Goal: Task Accomplishment & Management: Use online tool/utility

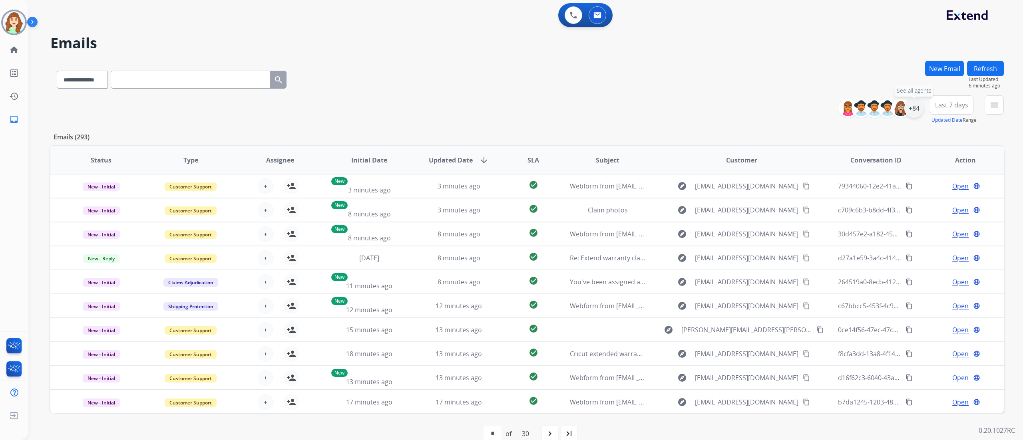
click at [916, 108] on div "+84" at bounding box center [914, 108] width 19 height 19
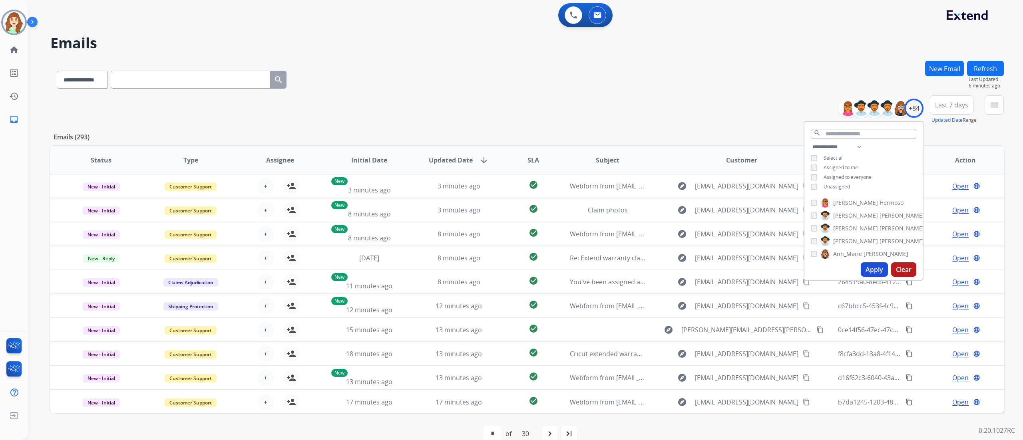
click at [868, 269] on button "Apply" at bounding box center [874, 270] width 27 height 14
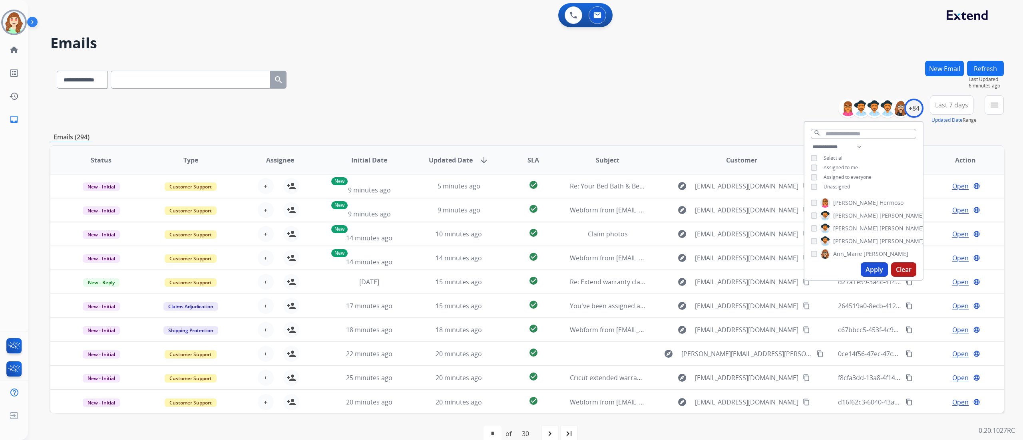
click at [950, 105] on span "Last 7 days" at bounding box center [951, 105] width 33 height 3
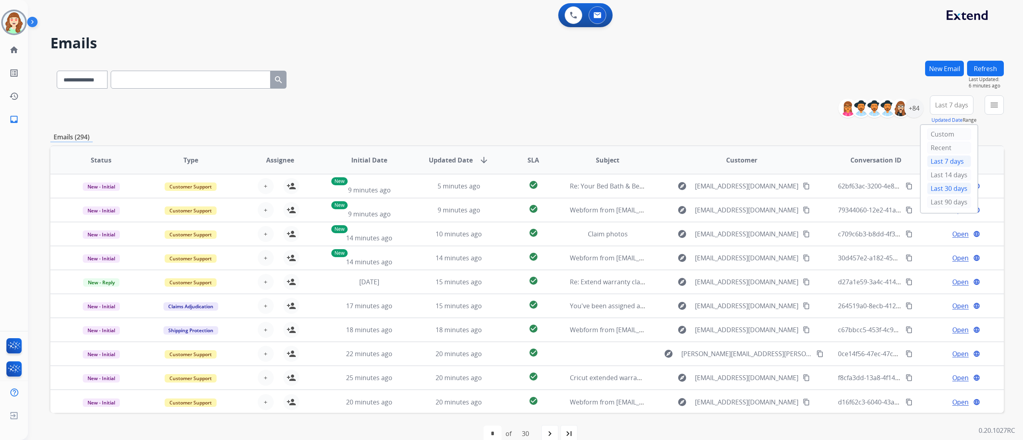
click at [953, 190] on div "Last 30 days" at bounding box center [949, 189] width 44 height 12
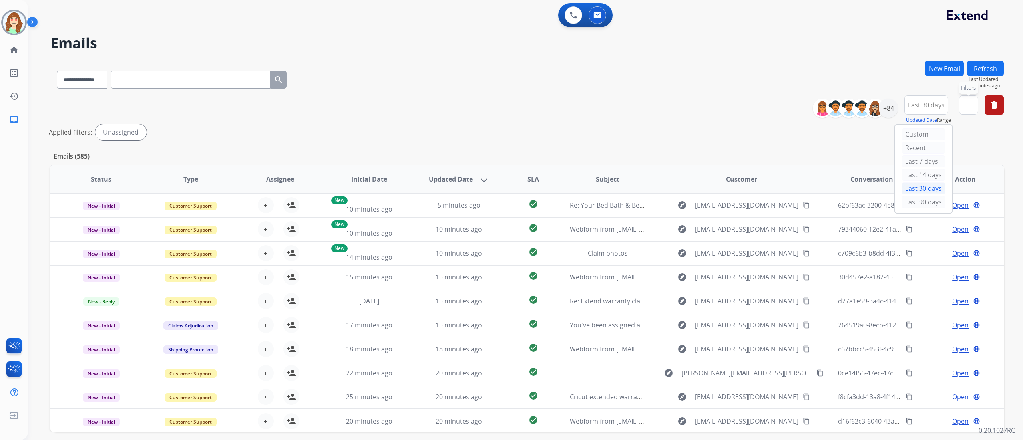
click at [970, 104] on mat-icon "menu" at bounding box center [969, 105] width 10 height 10
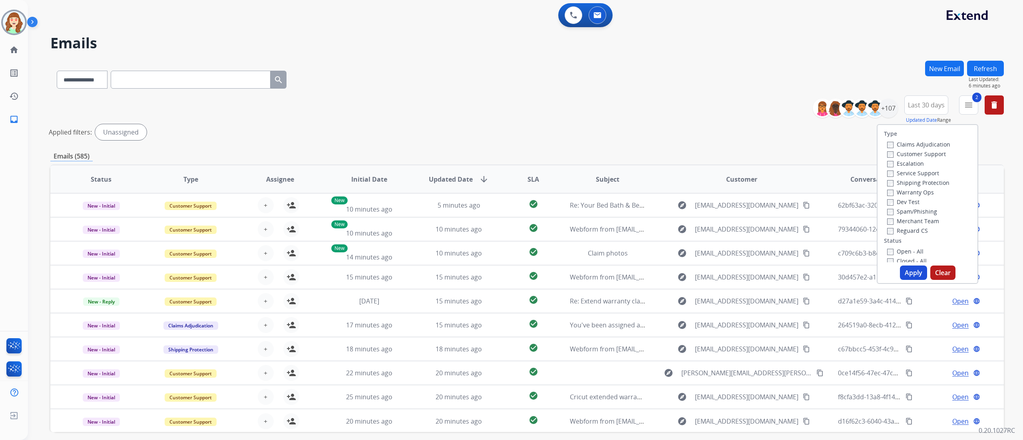
click at [887, 235] on div "Reguard CS" at bounding box center [918, 231] width 63 height 10
click at [887, 226] on div "Reguard CS" at bounding box center [918, 231] width 63 height 10
click at [912, 270] on button "Apply" at bounding box center [913, 273] width 27 height 14
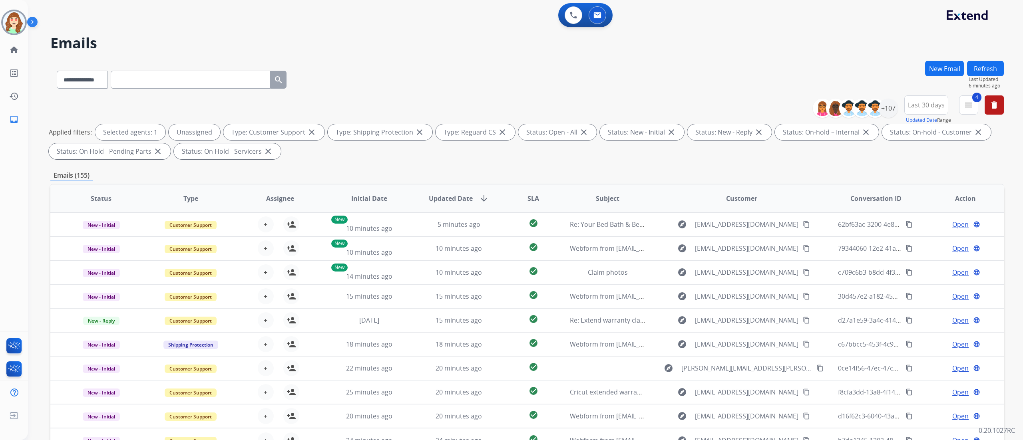
drag, startPoint x: 783, startPoint y: 77, endPoint x: 654, endPoint y: 40, distance: 134.7
click at [783, 77] on div "**********" at bounding box center [527, 78] width 954 height 35
click at [966, 108] on mat-icon "menu" at bounding box center [969, 105] width 10 height 10
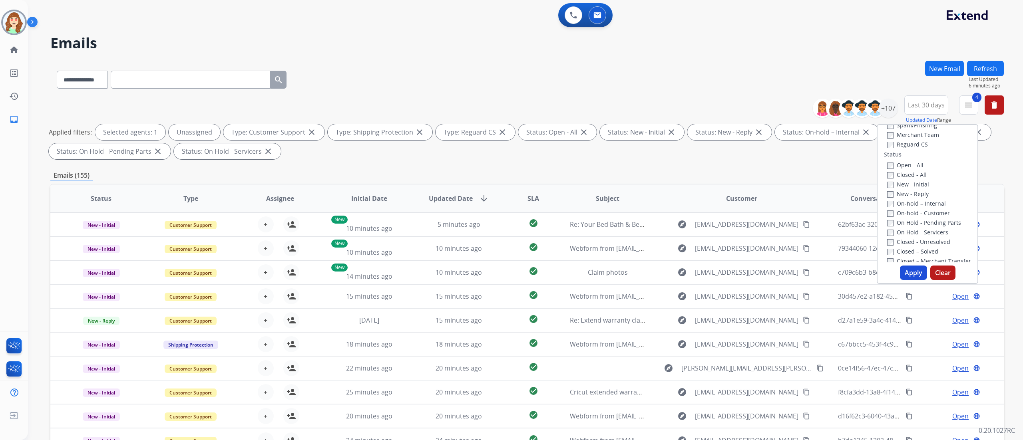
scroll to position [77, 0]
click at [889, 173] on label "Open - All" at bounding box center [905, 175] width 36 height 8
click at [917, 273] on button "Apply" at bounding box center [913, 273] width 27 height 14
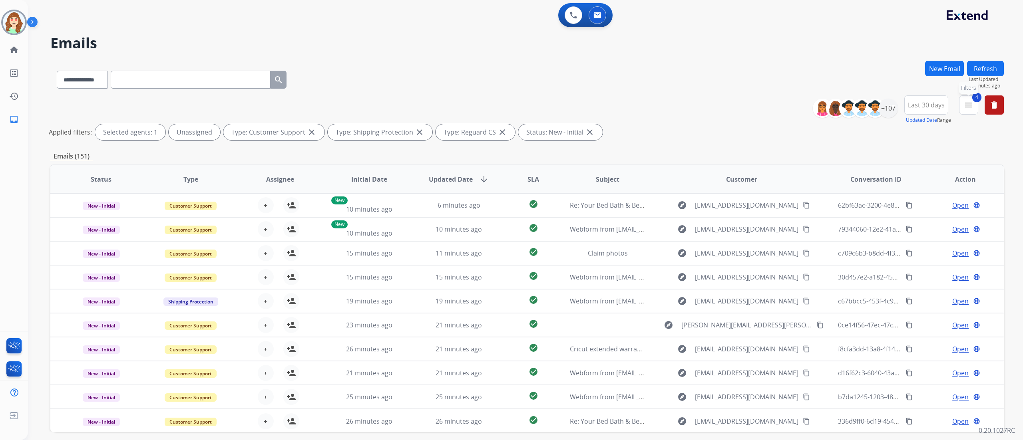
click at [972, 100] on span "4" at bounding box center [976, 98] width 9 height 10
click at [968, 102] on mat-icon "menu" at bounding box center [969, 105] width 10 height 10
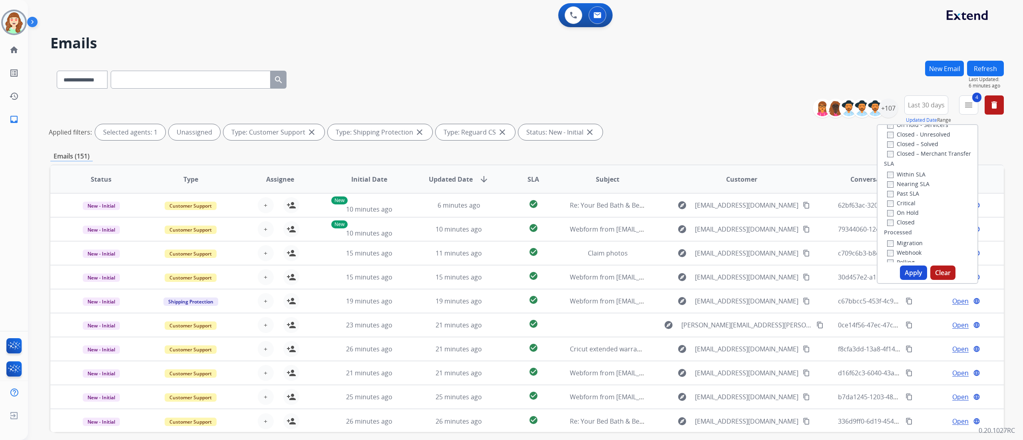
scroll to position [198, 0]
click at [887, 194] on div "Critical" at bounding box center [908, 199] width 42 height 10
click at [917, 273] on button "Apply" at bounding box center [913, 273] width 27 height 14
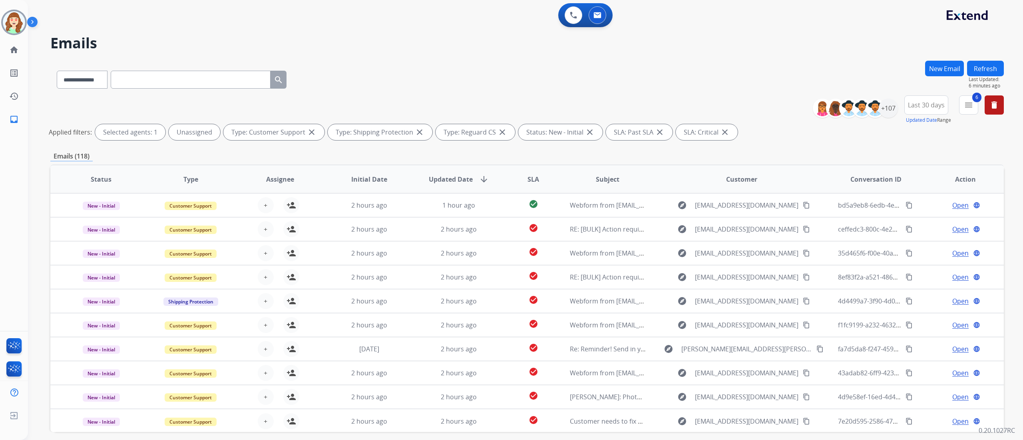
click at [703, 52] on div "**********" at bounding box center [516, 249] width 976 height 440
click at [886, 111] on div "+107" at bounding box center [888, 108] width 19 height 19
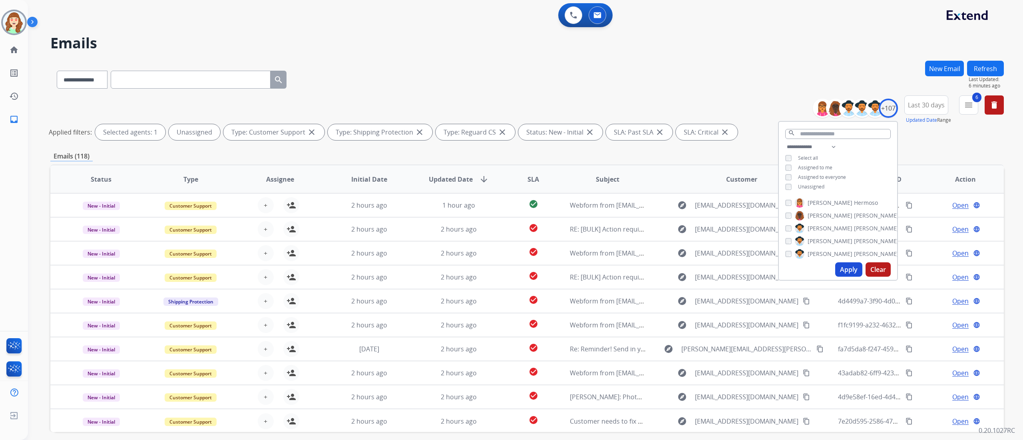
click at [800, 139] on div "search" at bounding box center [838, 132] width 118 height 20
click at [798, 148] on select "**********" at bounding box center [812, 147] width 55 height 10
select select "**********"
click at [785, 142] on select "**********" at bounding box center [812, 147] width 55 height 10
click at [845, 273] on button "Apply" at bounding box center [848, 270] width 27 height 14
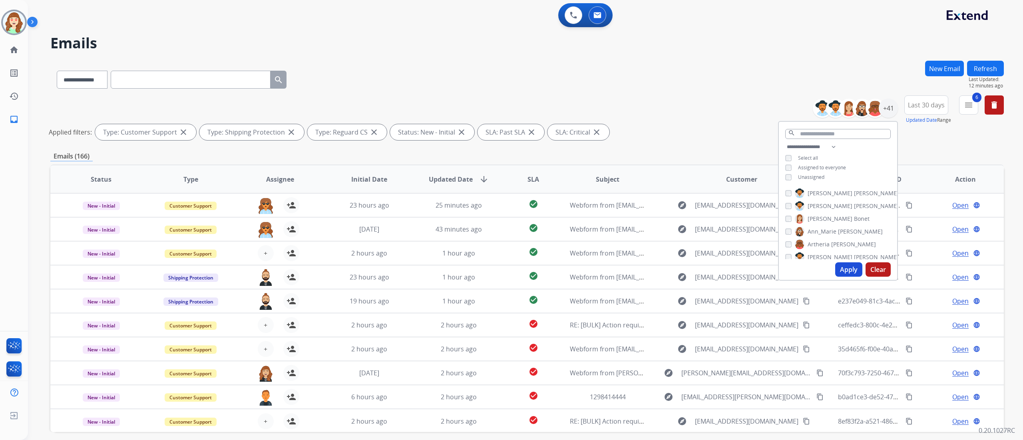
click at [786, 172] on div "**********" at bounding box center [838, 163] width 118 height 42
click at [845, 271] on button "Apply" at bounding box center [848, 270] width 27 height 14
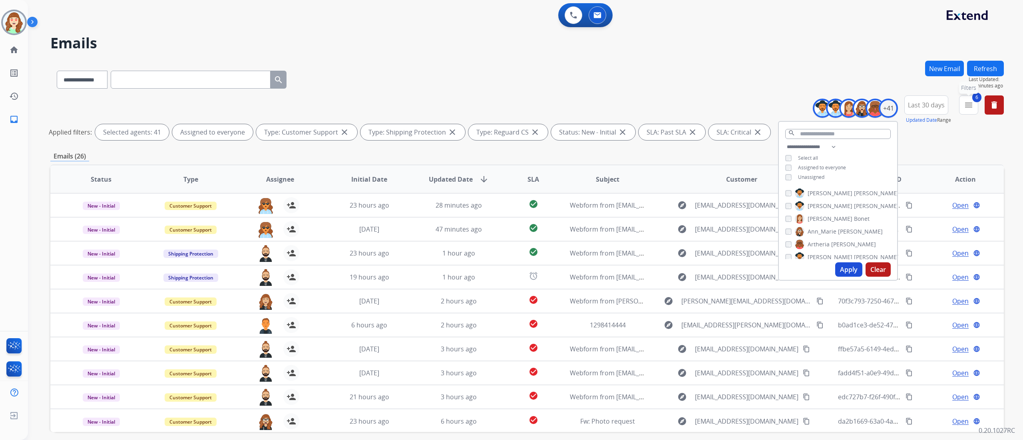
click at [969, 107] on mat-icon "menu" at bounding box center [969, 105] width 10 height 10
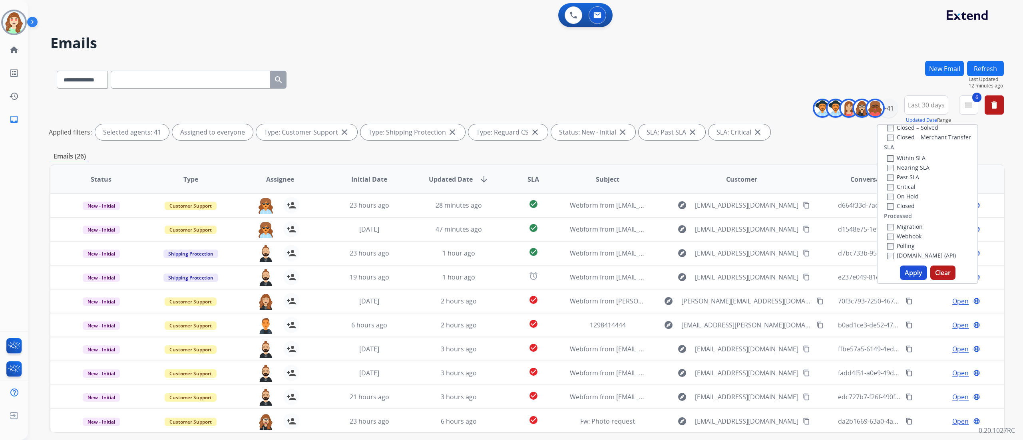
click at [889, 176] on label "Past SLA" at bounding box center [903, 177] width 32 height 8
click at [889, 185] on label "Critical" at bounding box center [901, 187] width 28 height 8
click at [910, 269] on button "Apply" at bounding box center [913, 273] width 27 height 14
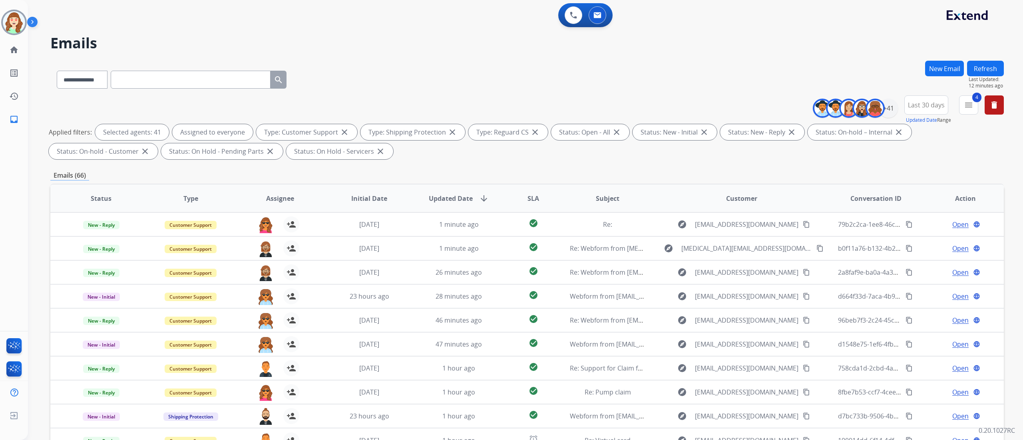
click at [472, 80] on div "**********" at bounding box center [527, 78] width 954 height 35
click at [969, 106] on mat-icon "menu" at bounding box center [969, 105] width 10 height 10
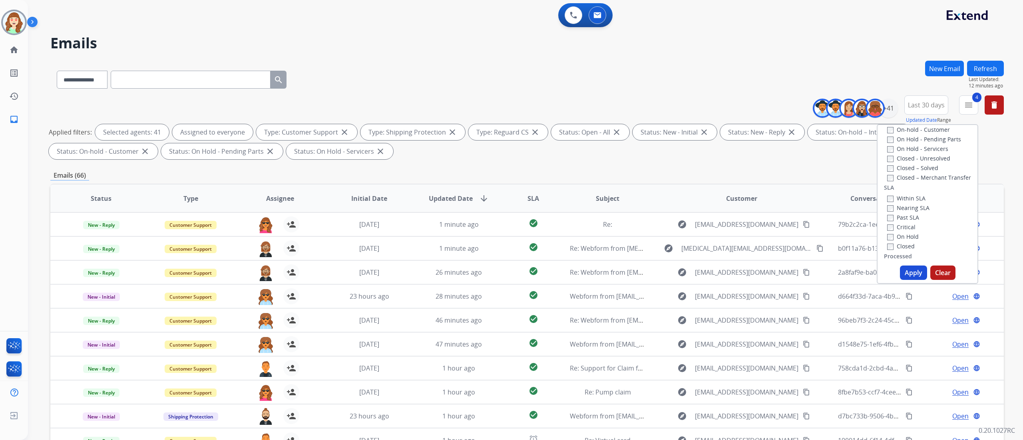
scroll to position [178, 0]
click at [913, 269] on button "Apply" at bounding box center [913, 273] width 27 height 14
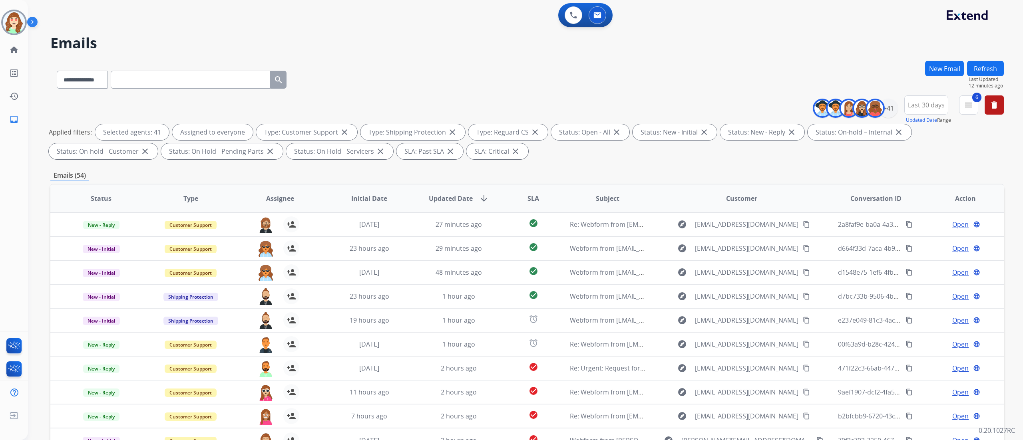
click at [752, 19] on div "0 Voice Interactions 0 Email Interactions" at bounding box center [521, 16] width 966 height 26
